Goal: Information Seeking & Learning: Understand process/instructions

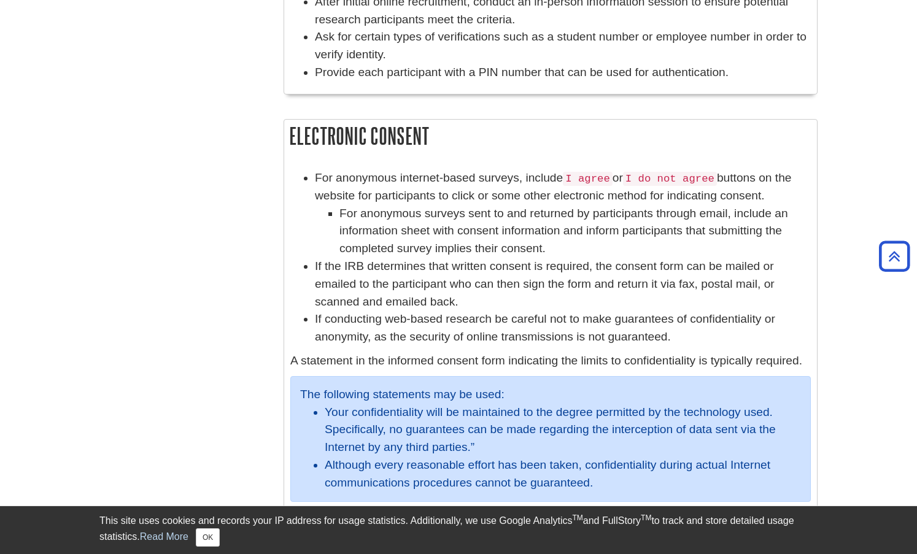
scroll to position [798, 0]
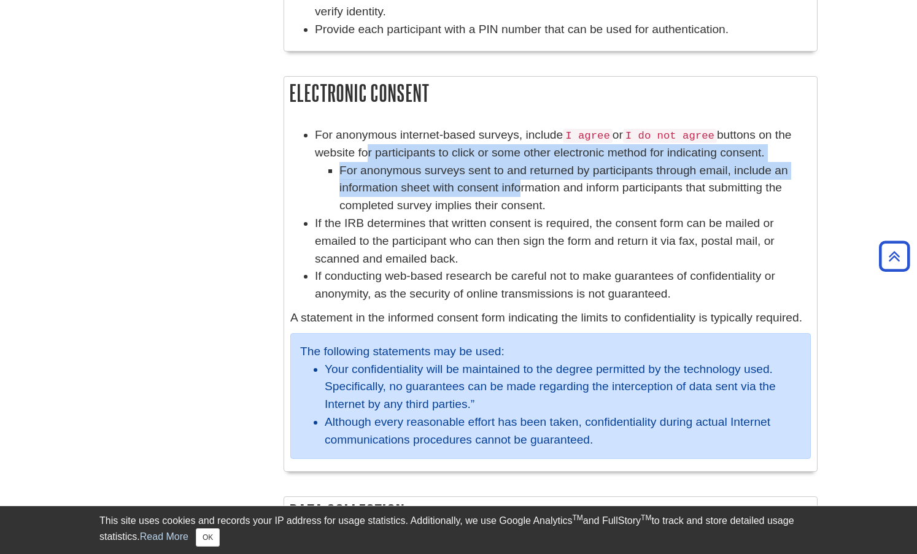
drag, startPoint x: 364, startPoint y: 161, endPoint x: 507, endPoint y: 180, distance: 144.9
click at [507, 180] on li "For anonymous internet-based surveys, include I agree or I do not agree buttons…" at bounding box center [563, 170] width 496 height 88
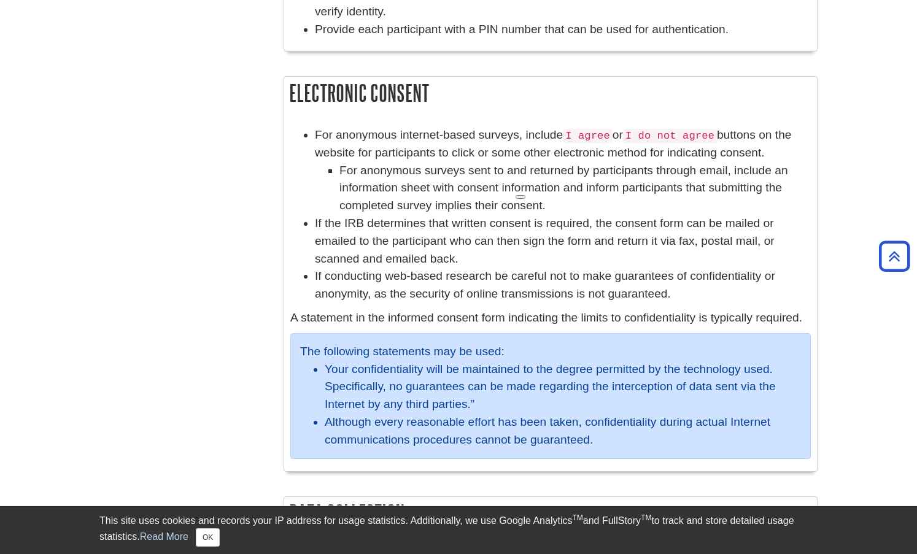
click at [441, 236] on li "If the IRB determines that written consent is required, the consent form can be…" at bounding box center [563, 241] width 496 height 53
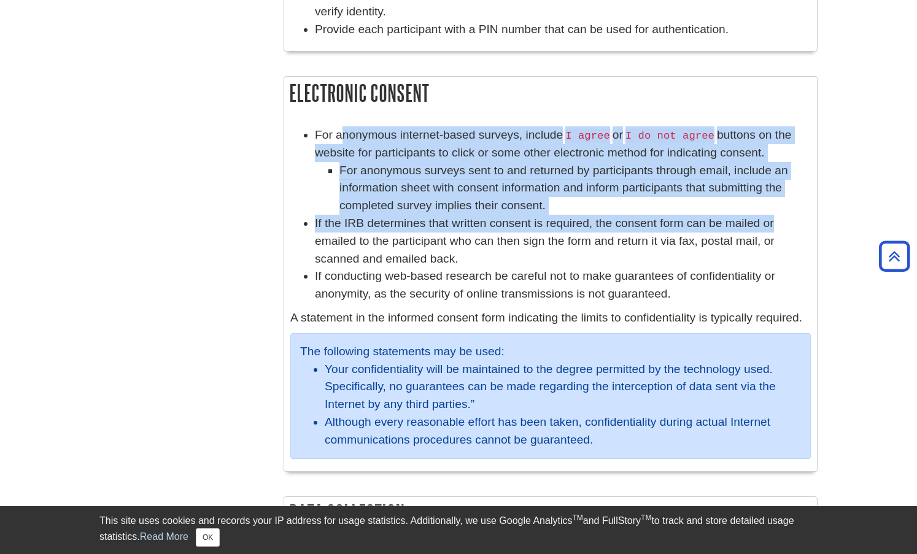
drag, startPoint x: 343, startPoint y: 134, endPoint x: 783, endPoint y: 215, distance: 447.3
click at [783, 215] on ul "For anonymous internet-based surveys, include I agree or I do not agree buttons…" at bounding box center [550, 214] width 520 height 177
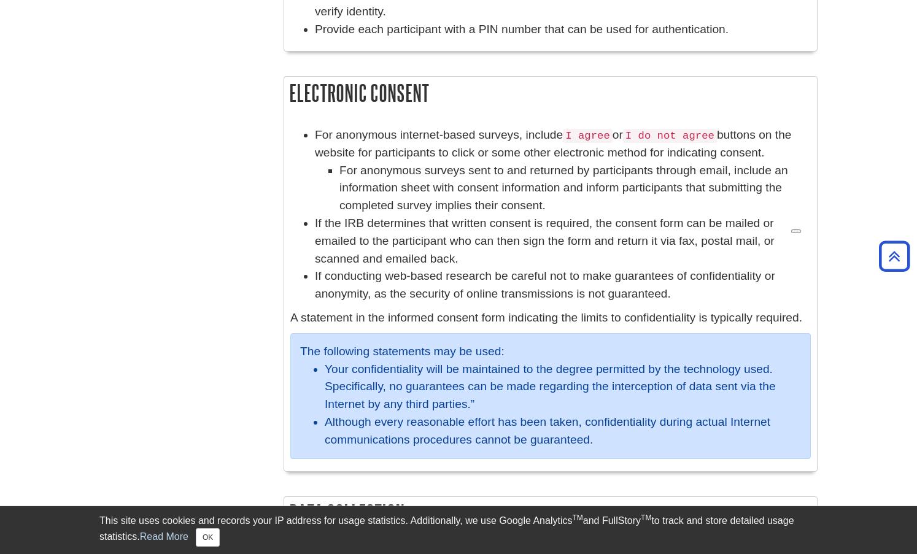
click at [448, 252] on li "If the IRB determines that written consent is required, the consent form can be…" at bounding box center [563, 241] width 496 height 53
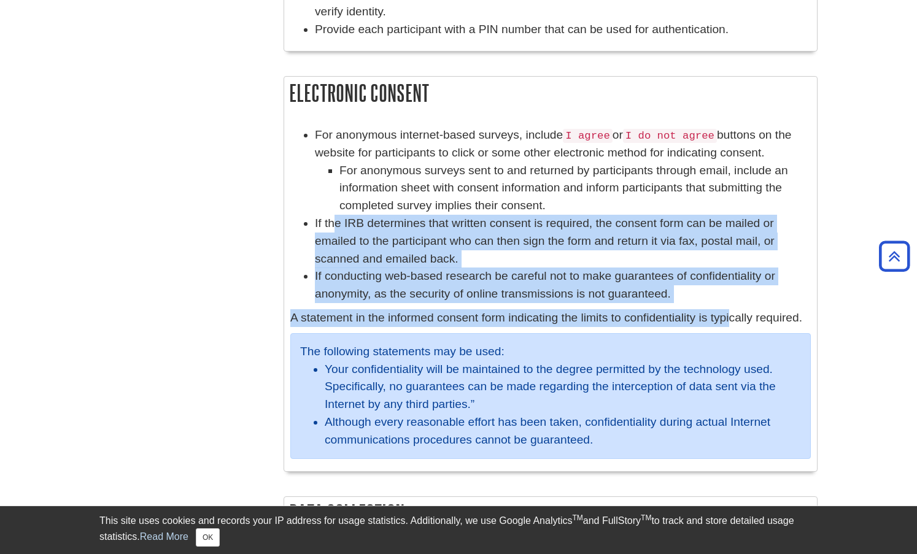
drag, startPoint x: 336, startPoint y: 218, endPoint x: 728, endPoint y: 305, distance: 402.1
click at [728, 305] on div "For anonymous internet-based surveys, include I agree or I do not agree buttons…" at bounding box center [550, 295] width 520 height 339
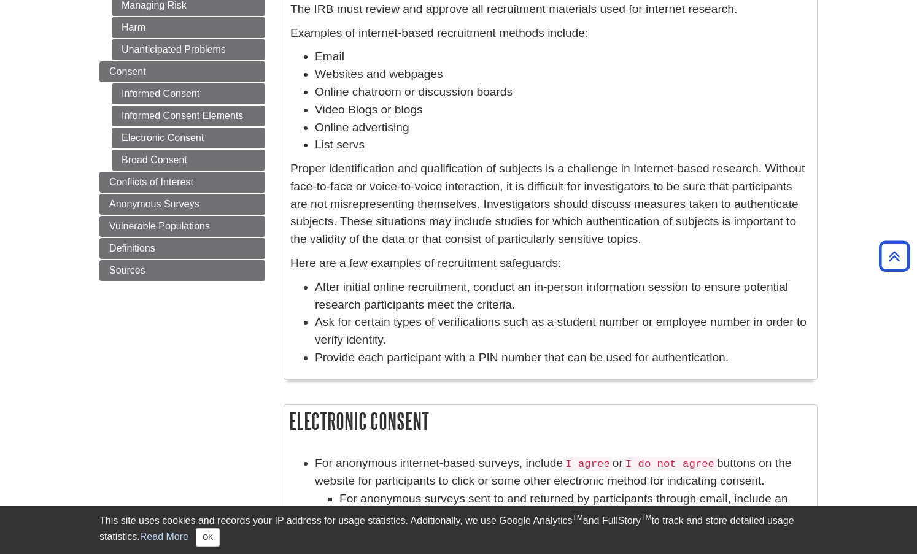
scroll to position [40, 0]
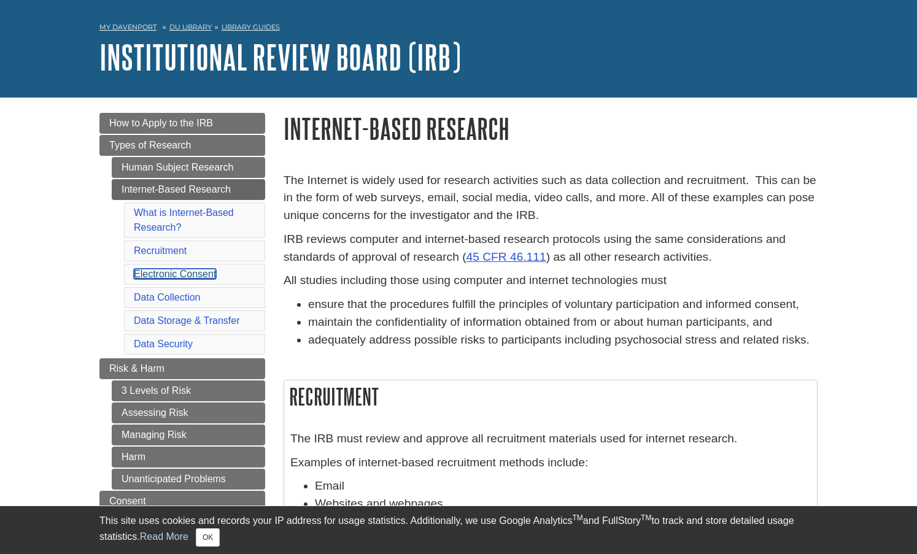
click at [178, 277] on link "Electronic Consent" at bounding box center [175, 274] width 82 height 10
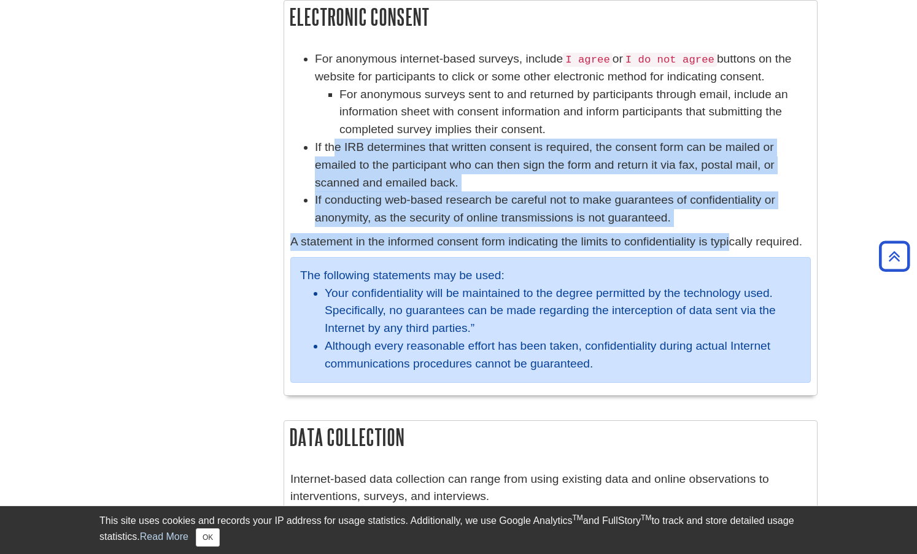
scroll to position [40, 0]
